Goal: Answer question/provide support

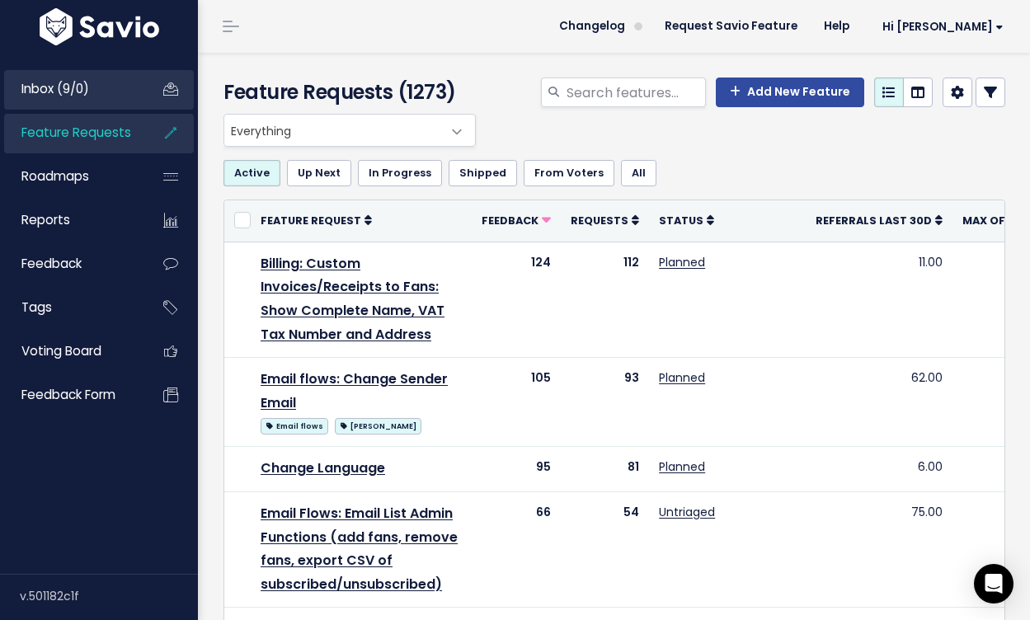
click at [112, 104] on link "Inbox (9/0)" at bounding box center [70, 89] width 133 height 38
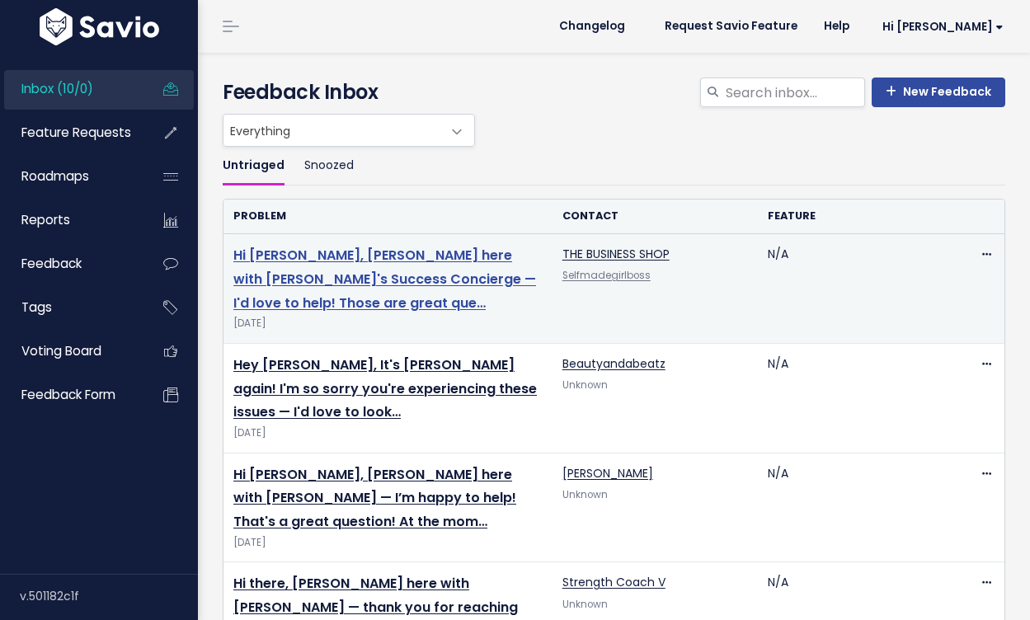
click at [307, 287] on link "Hi [PERSON_NAME], [PERSON_NAME] here with [PERSON_NAME]'s Success Concierge — I…" at bounding box center [384, 279] width 303 height 67
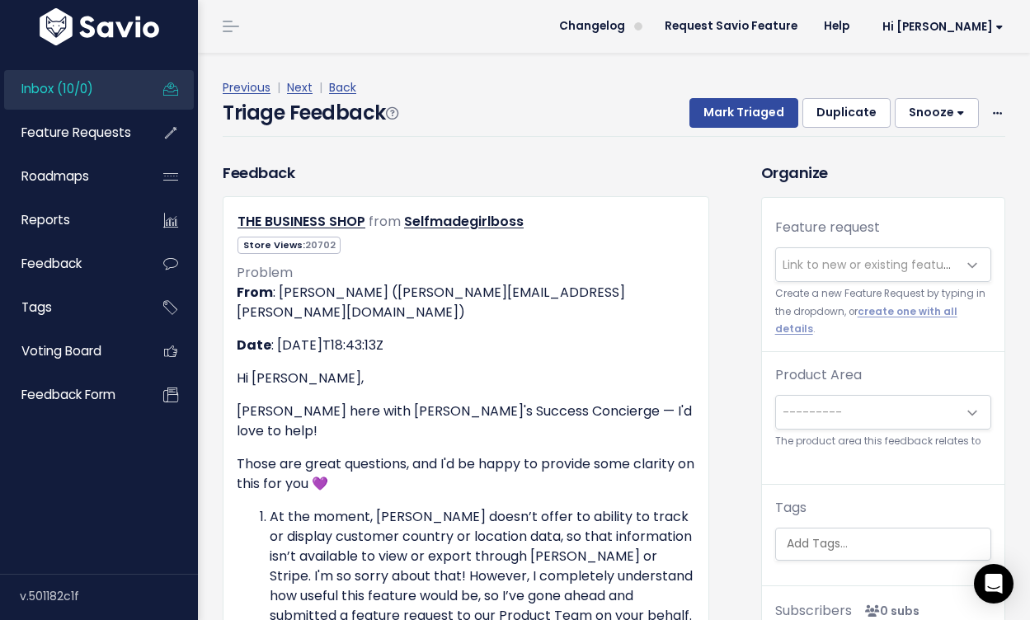
click at [875, 281] on span "Link to new or existing feature request..." at bounding box center [883, 264] width 216 height 35
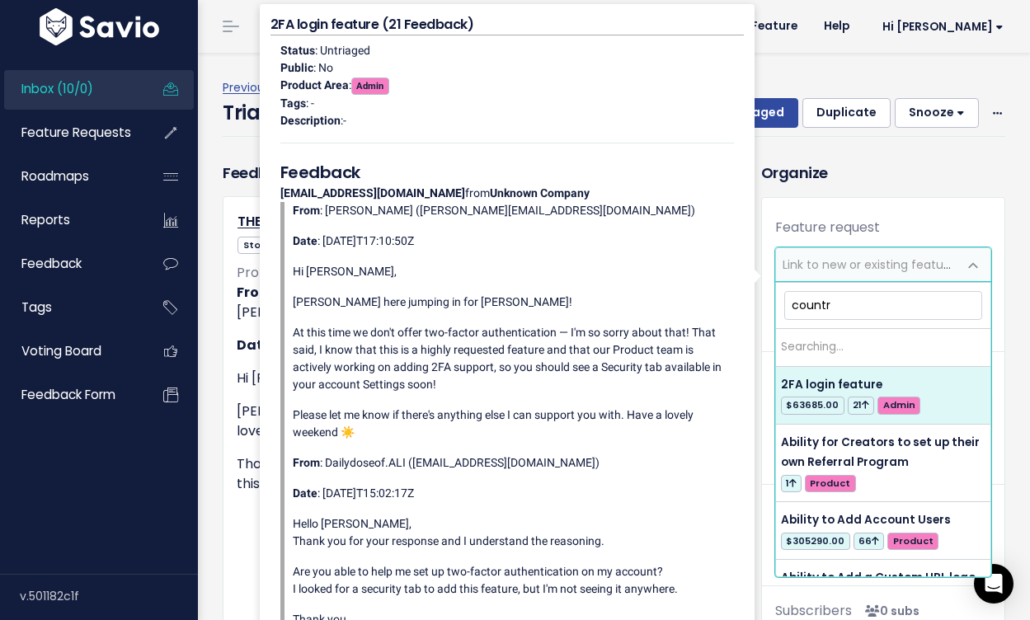
type input "country"
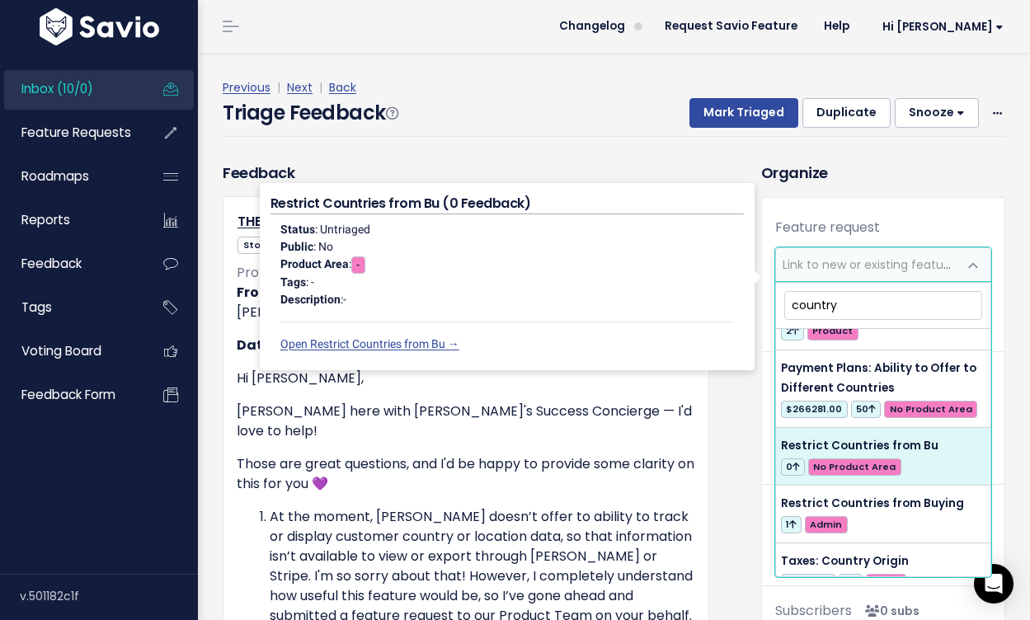
scroll to position [430, 0]
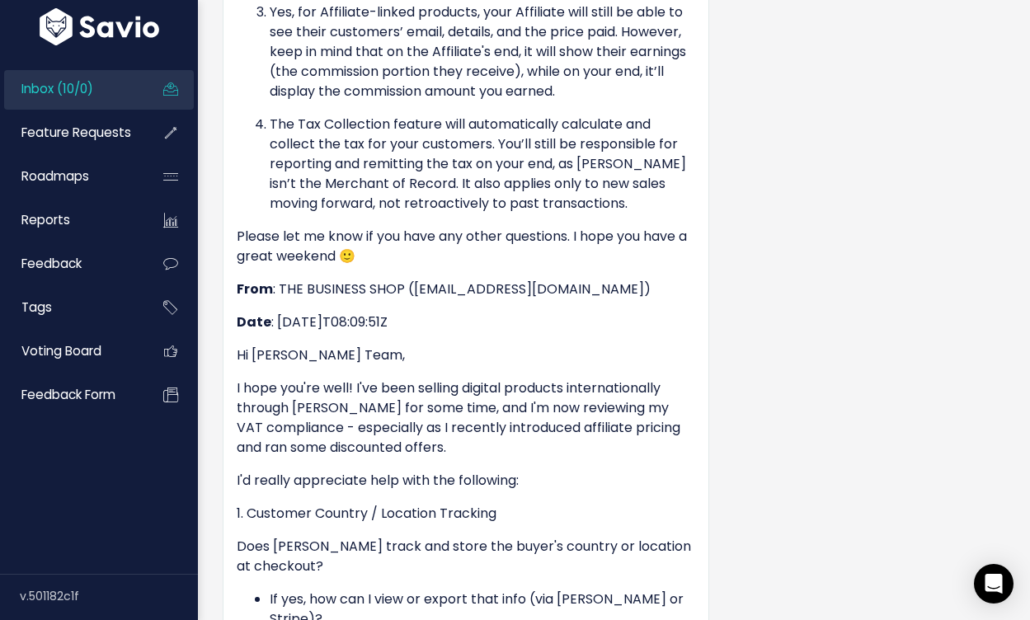
scroll to position [0, 0]
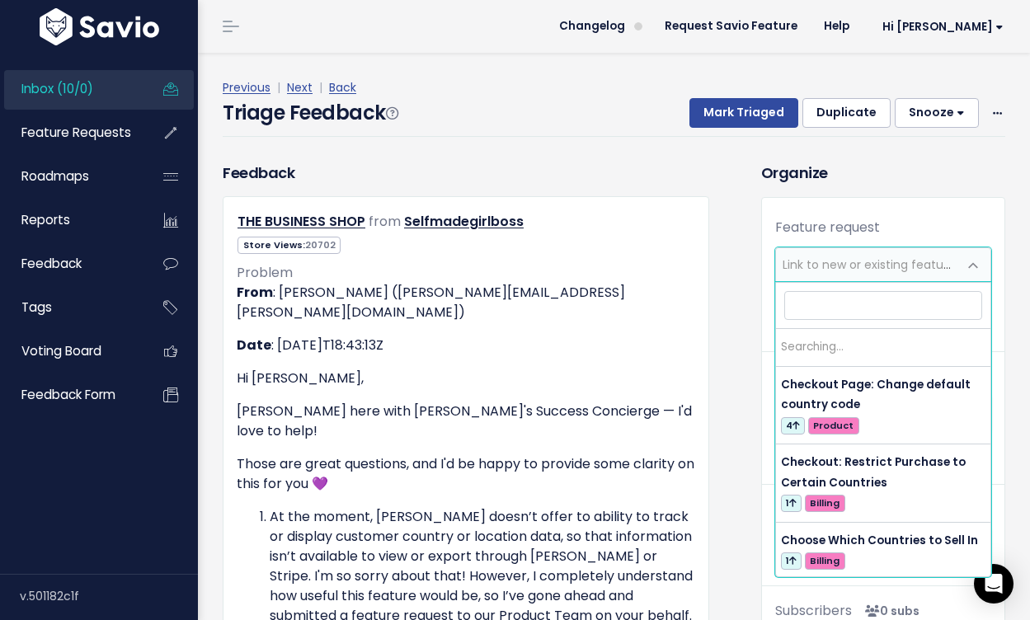
click at [819, 274] on span "Link to new or existing feature request..." at bounding box center [866, 264] width 181 height 33
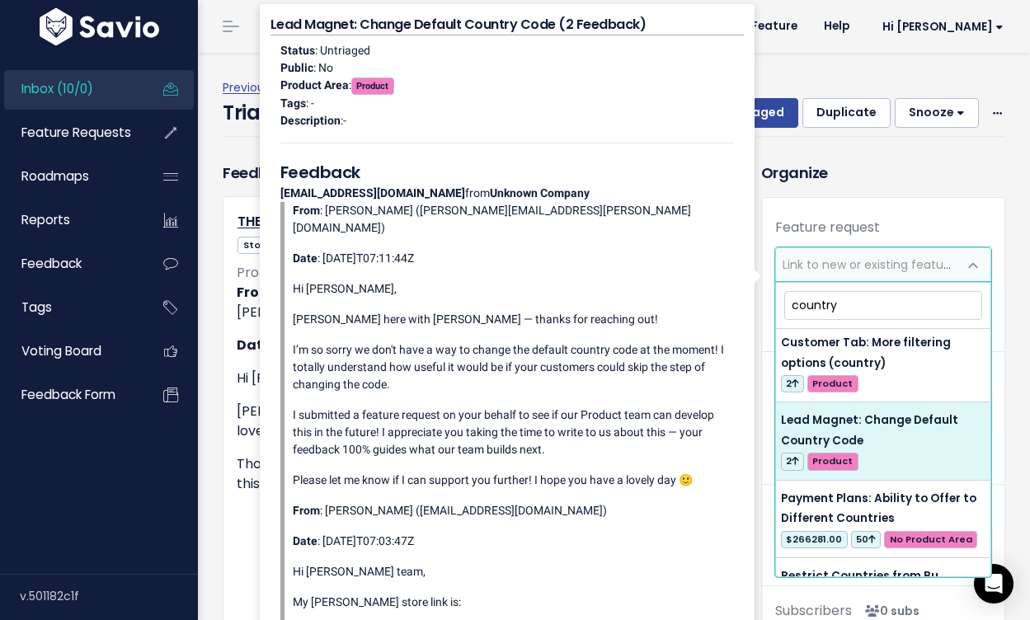
scroll to position [277, 0]
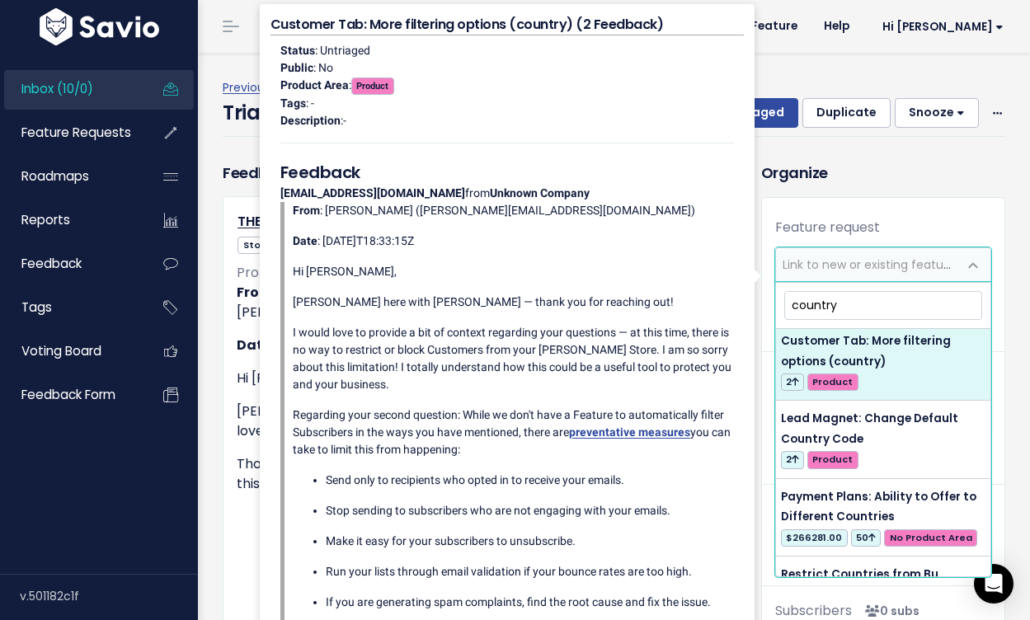
type input "country"
select select "62675"
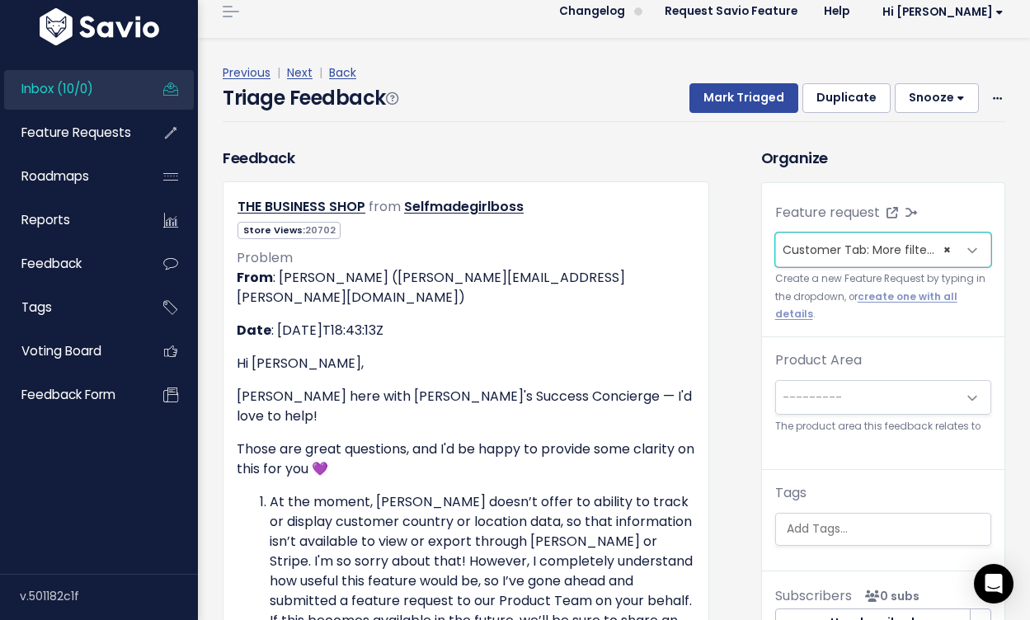
scroll to position [0, 0]
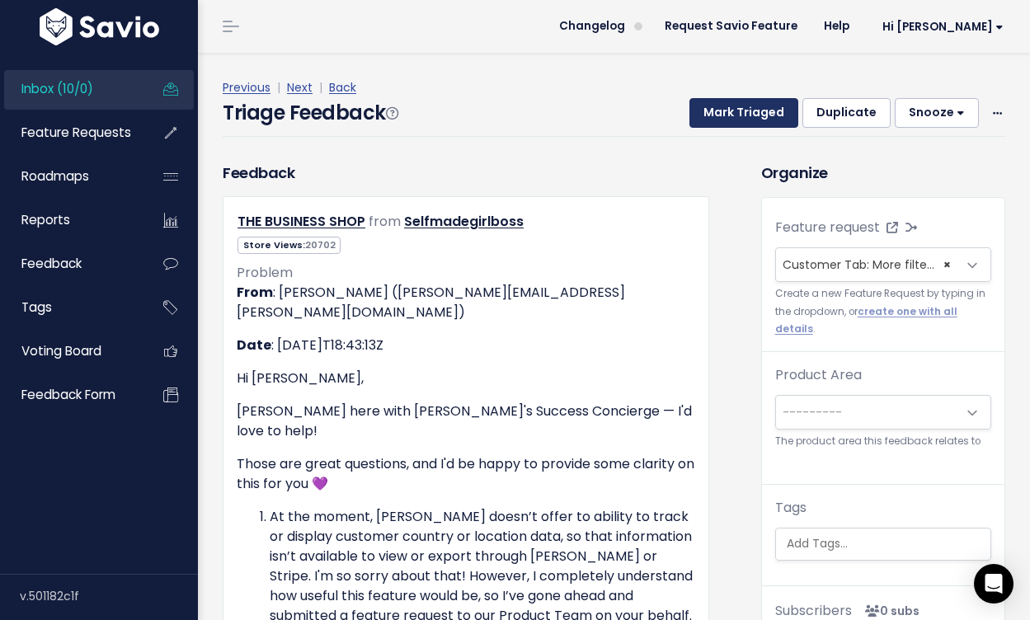
click at [769, 112] on button "Mark Triaged" at bounding box center [744, 113] width 109 height 30
